Goal: Check status: Check status

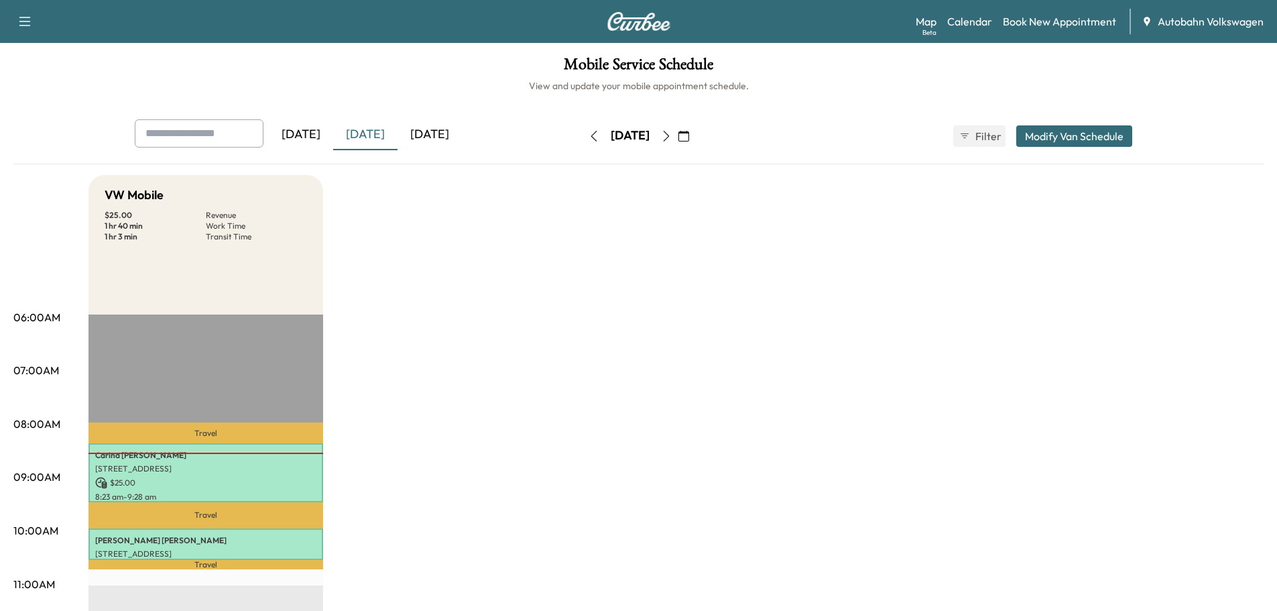
click at [379, 133] on div "[DATE]" at bounding box center [365, 134] width 64 height 31
click at [438, 127] on div "[DATE]" at bounding box center [430, 134] width 64 height 31
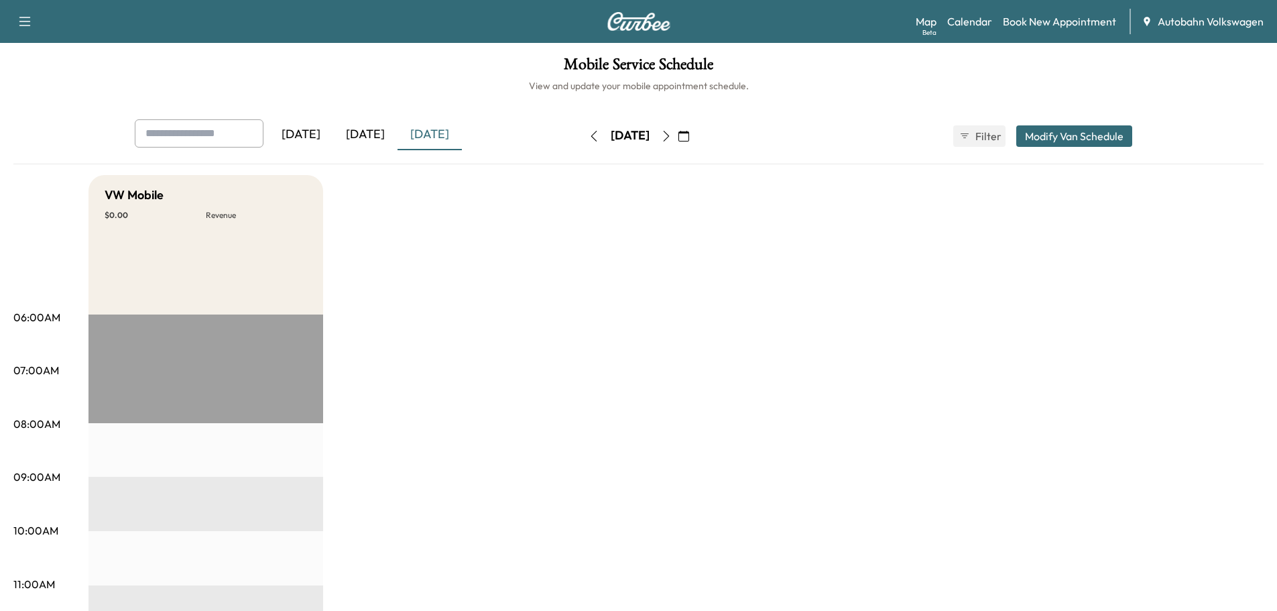
click at [672, 131] on icon "button" at bounding box center [666, 136] width 11 height 11
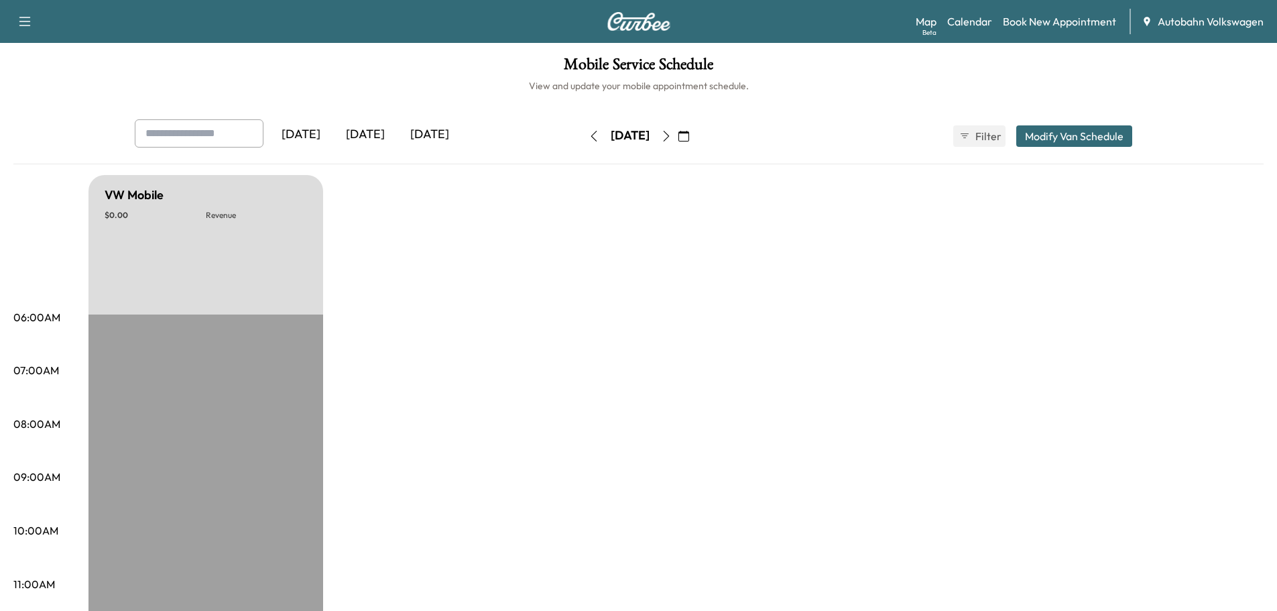
click at [672, 131] on icon "button" at bounding box center [666, 136] width 11 height 11
click at [695, 131] on button "button" at bounding box center [684, 135] width 23 height 21
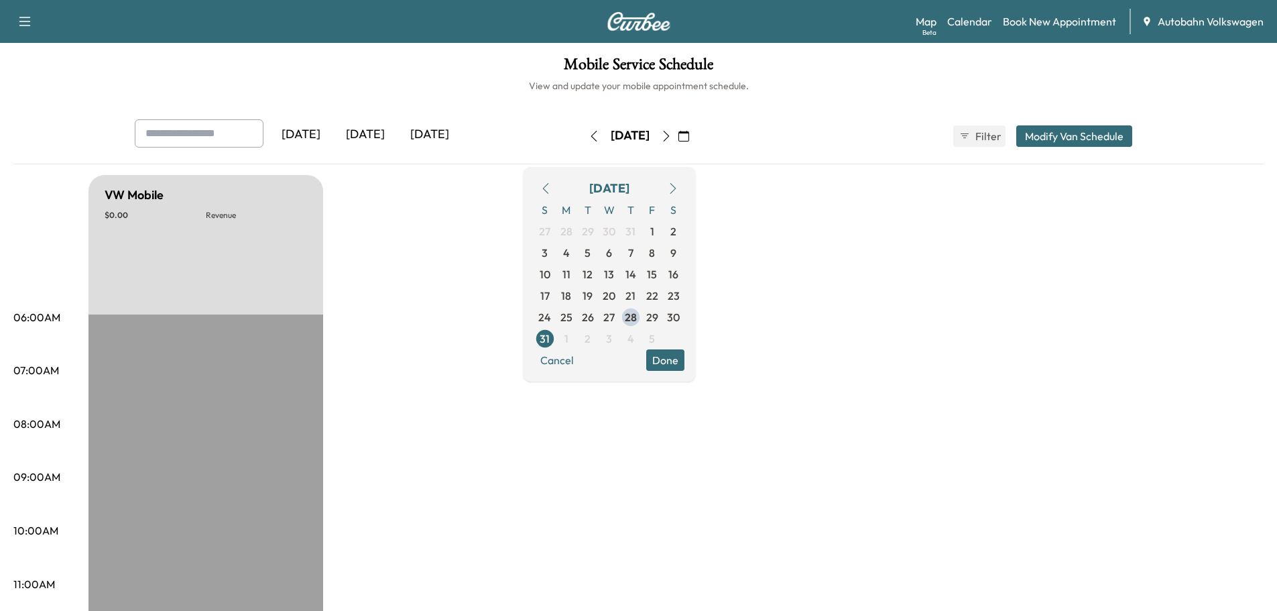
click at [672, 133] on icon "button" at bounding box center [666, 136] width 11 height 11
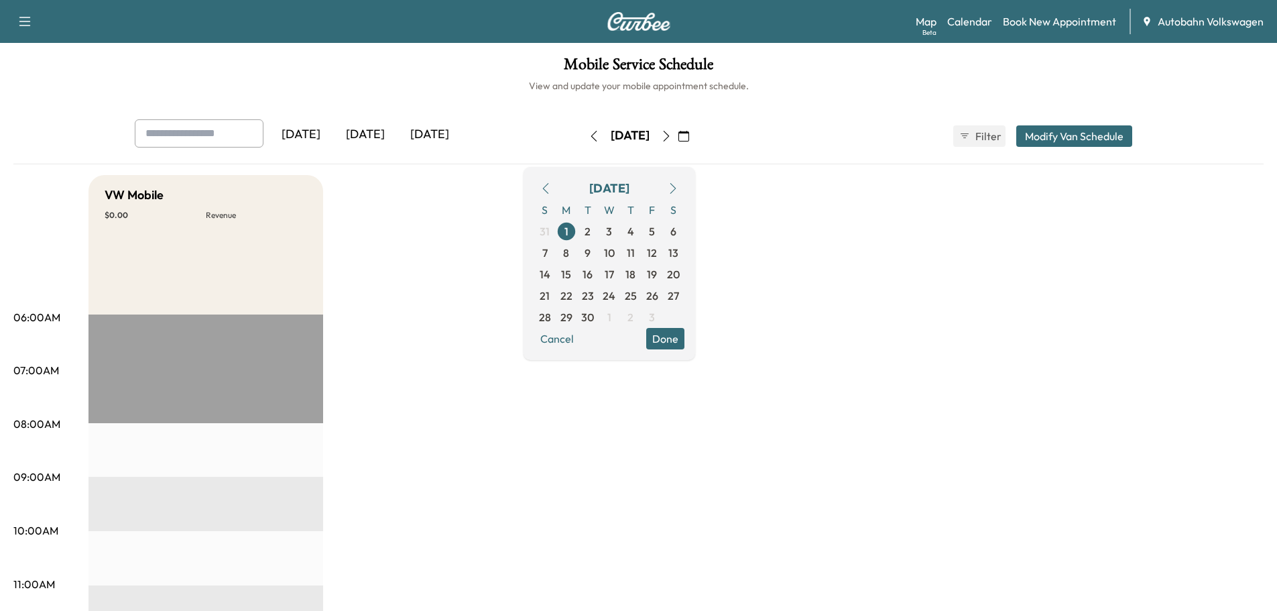
click at [672, 135] on icon "button" at bounding box center [666, 136] width 11 height 11
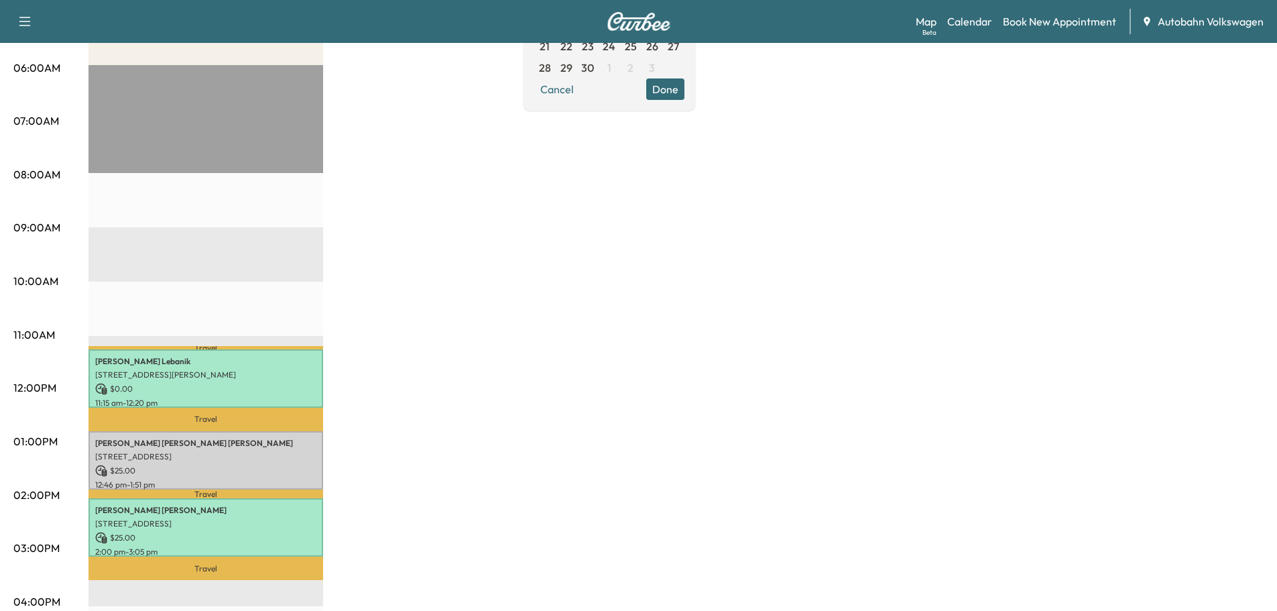
scroll to position [402, 0]
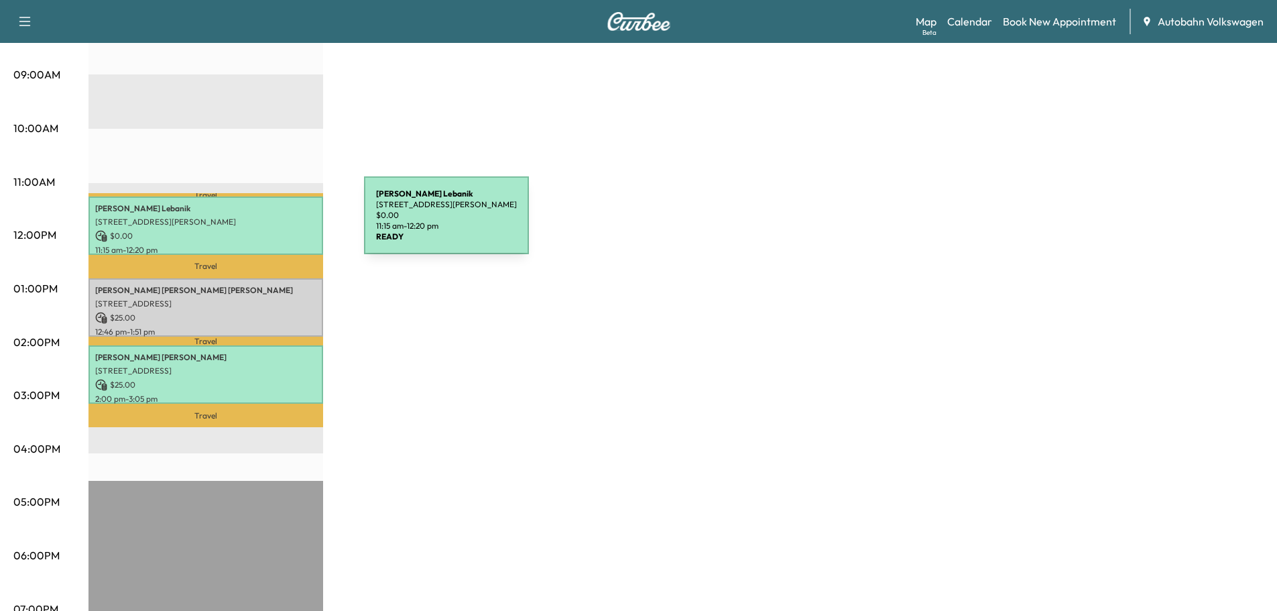
click at [264, 223] on p "[STREET_ADDRESS][PERSON_NAME]" at bounding box center [205, 222] width 221 height 11
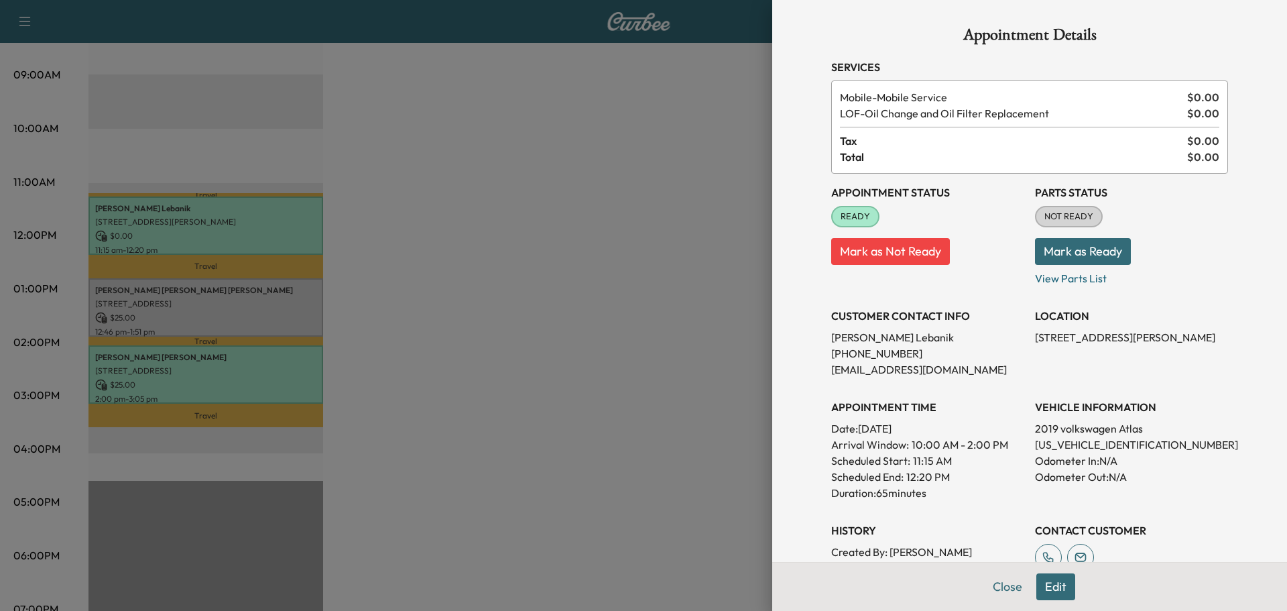
click at [432, 235] on div at bounding box center [643, 305] width 1287 height 611
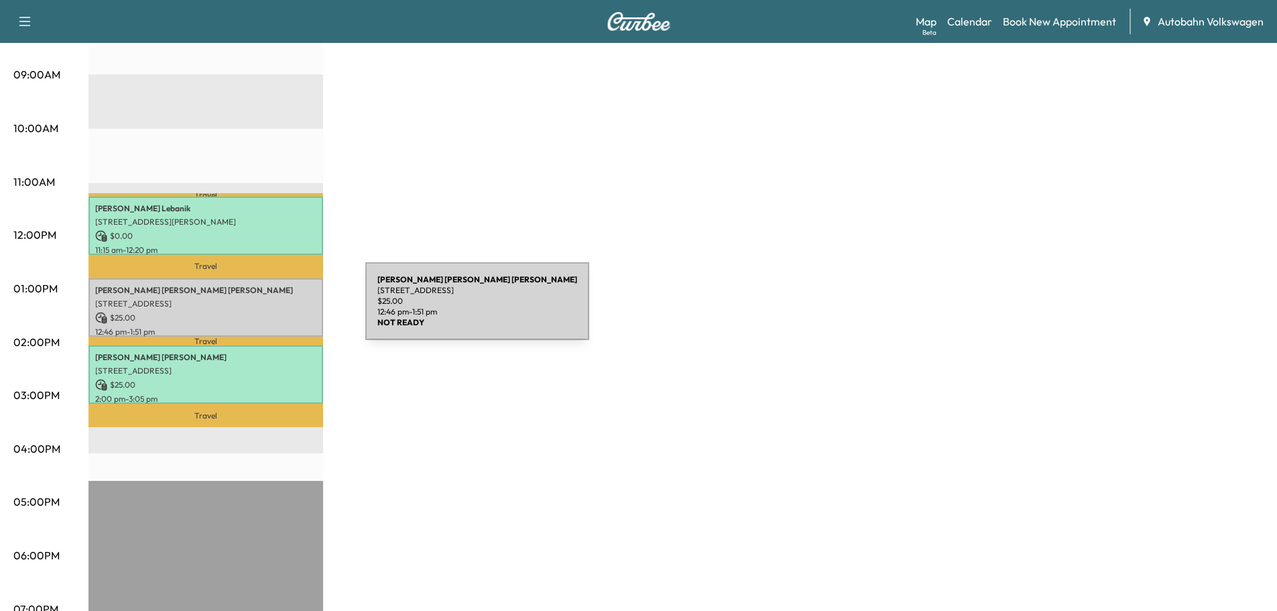
click at [265, 312] on p "$ 25.00" at bounding box center [205, 318] width 221 height 12
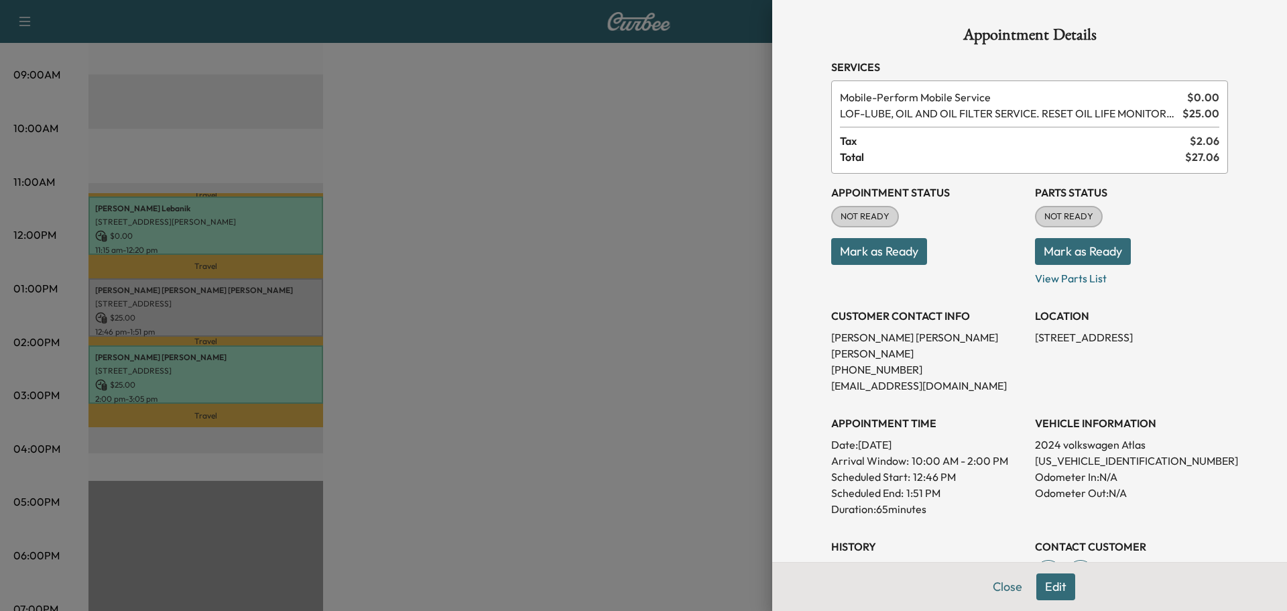
click at [471, 297] on div at bounding box center [643, 305] width 1287 height 611
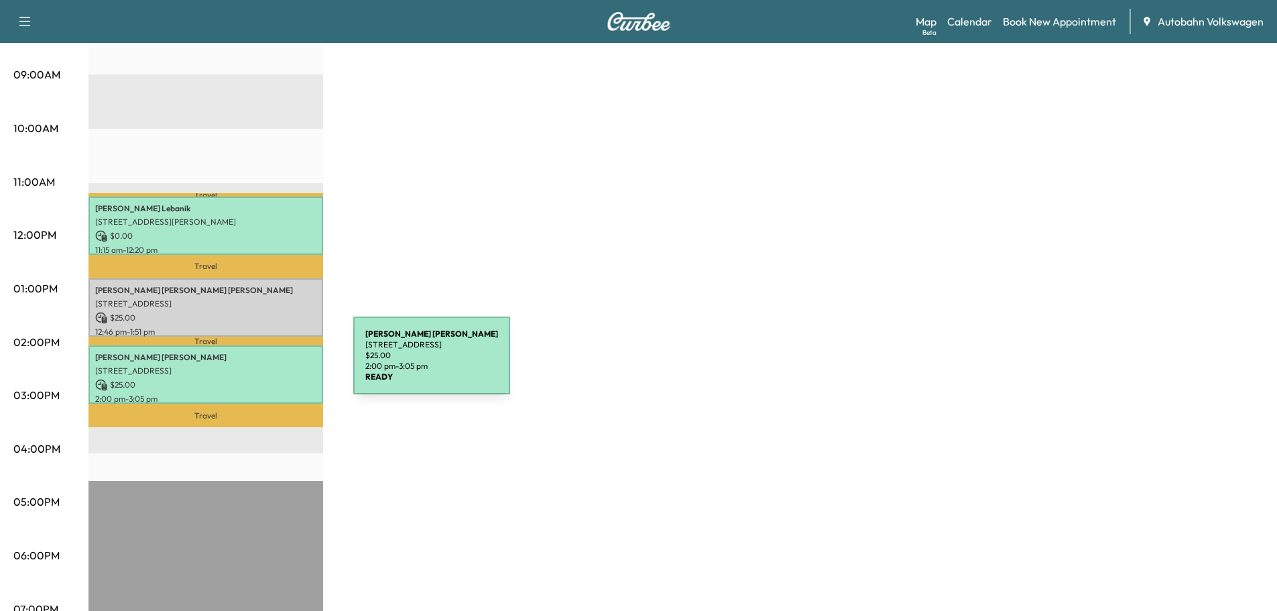
click at [253, 365] on p "[STREET_ADDRESS]" at bounding box center [205, 370] width 221 height 11
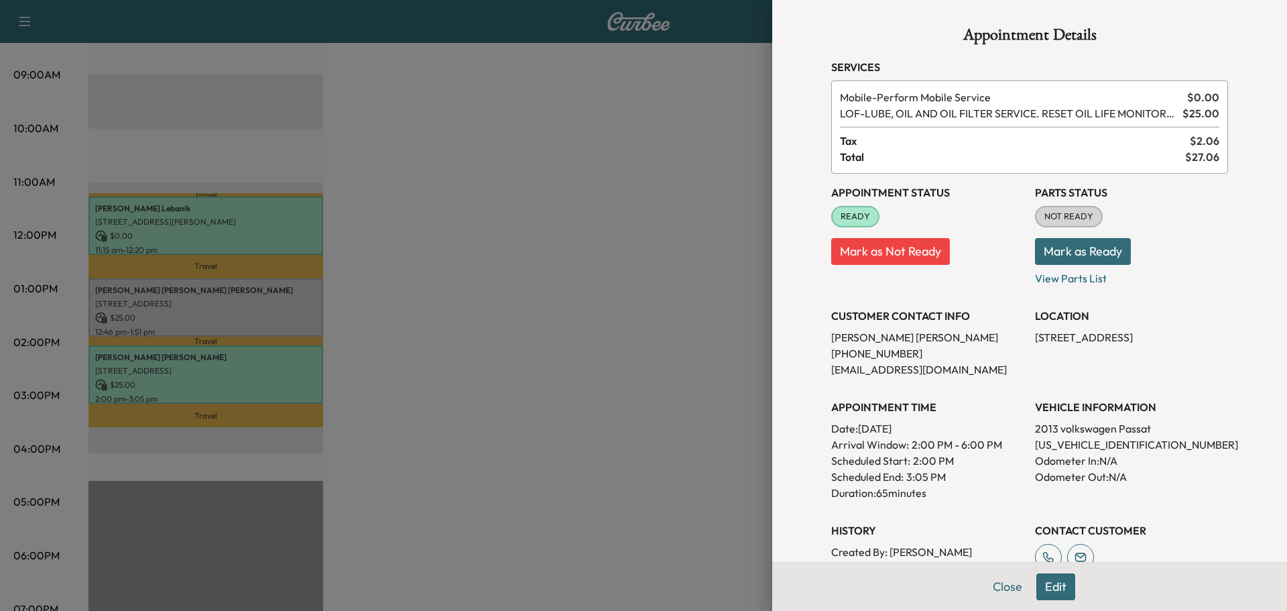
click at [472, 296] on div at bounding box center [643, 305] width 1287 height 611
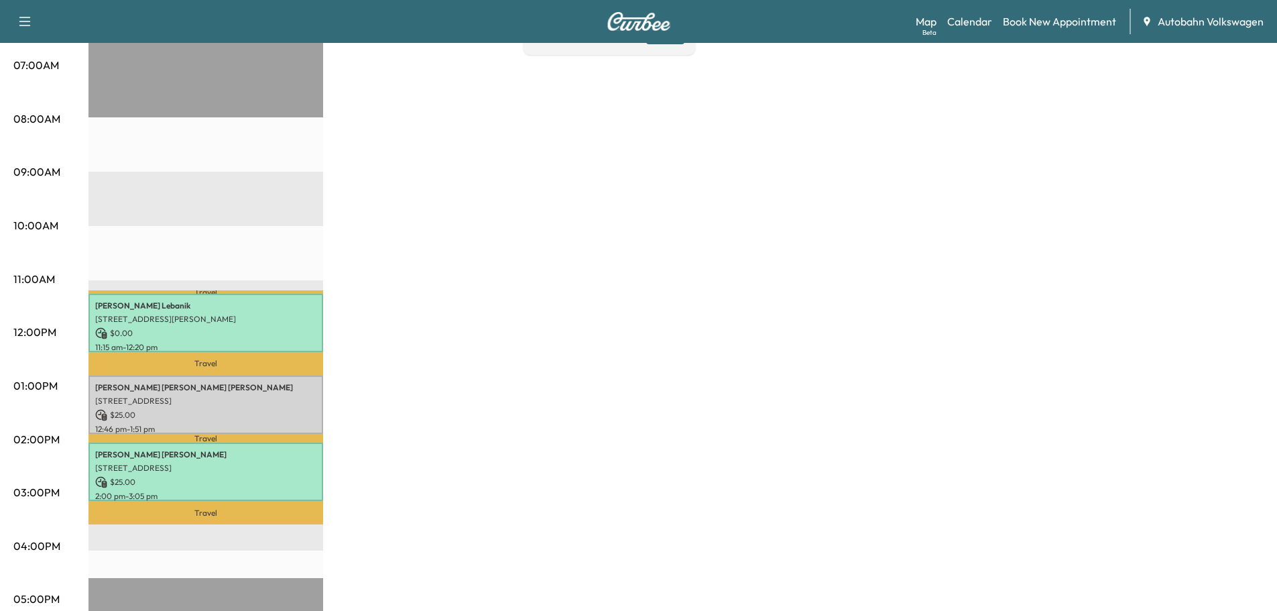
scroll to position [0, 0]
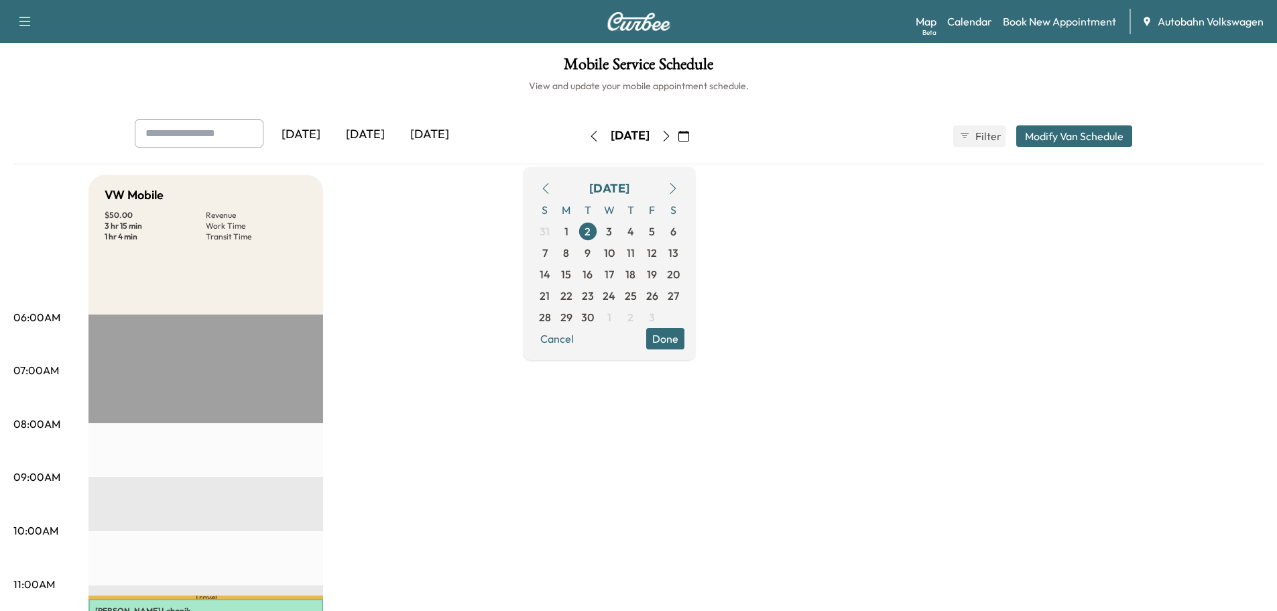
click at [551, 188] on icon "button" at bounding box center [545, 188] width 11 height 11
click at [637, 316] on span "28" at bounding box center [631, 317] width 12 height 16
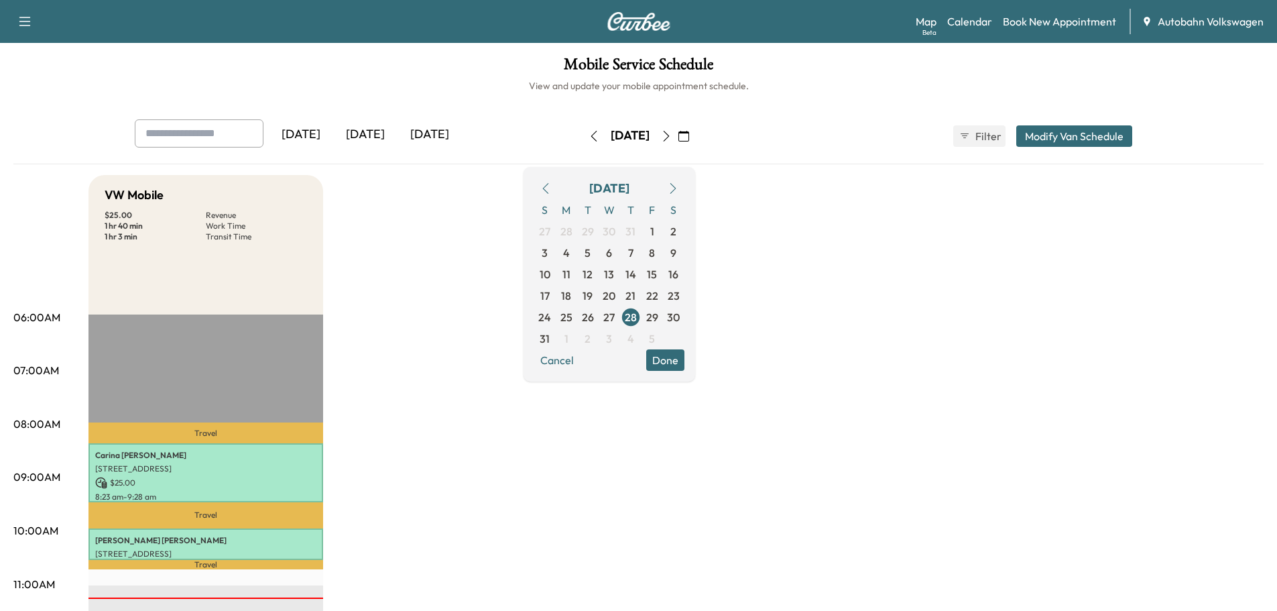
click at [684, 356] on button "Done" at bounding box center [665, 359] width 38 height 21
